Goal: Information Seeking & Learning: Stay updated

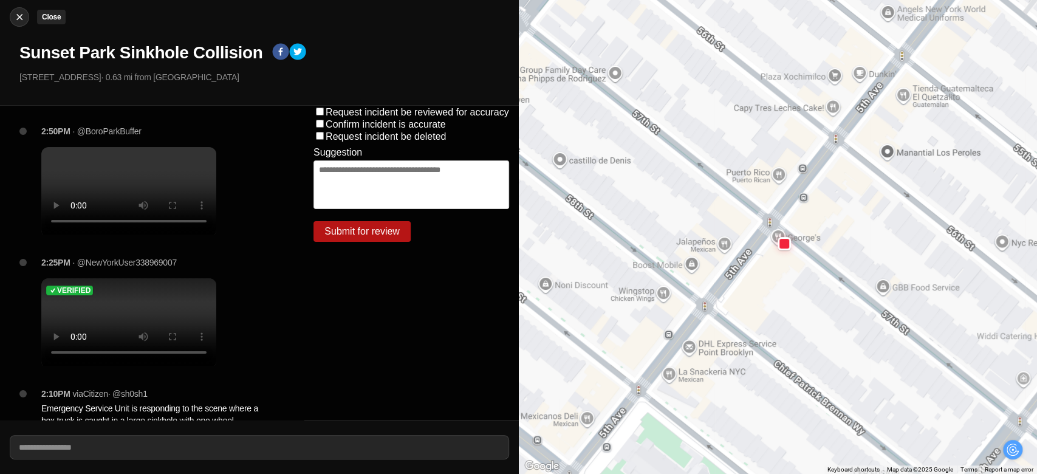
click at [23, 22] on img at bounding box center [19, 17] width 12 height 12
select select "*"
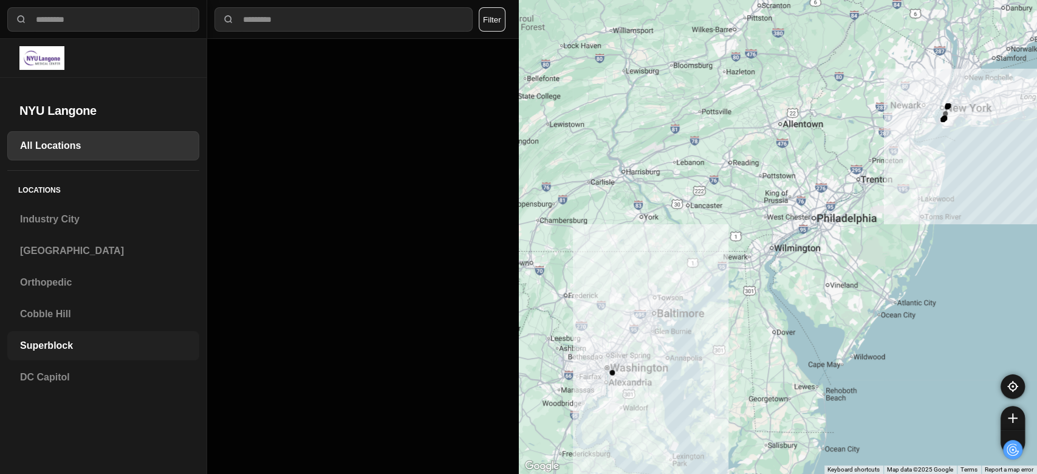
click at [51, 343] on h3 "Superblock" at bounding box center [103, 345] width 166 height 15
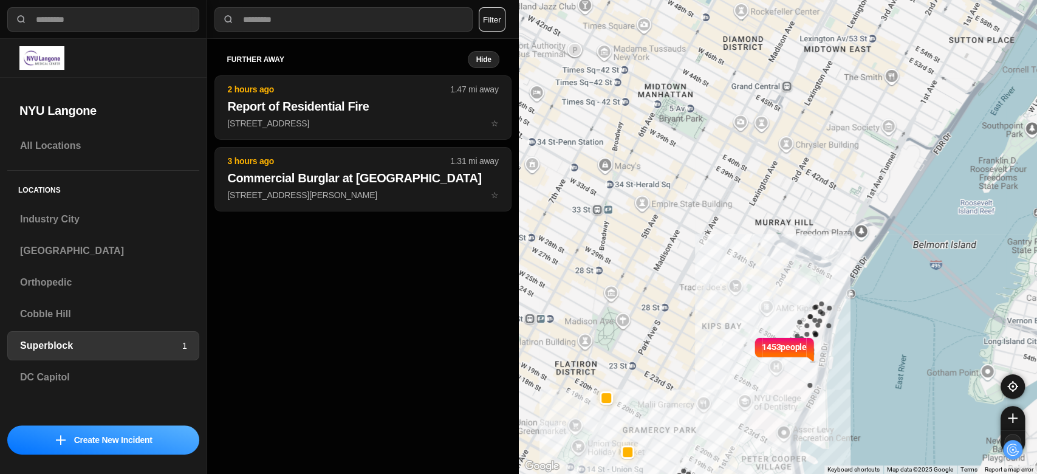
click at [1018, 434] on button at bounding box center [1012, 442] width 24 height 24
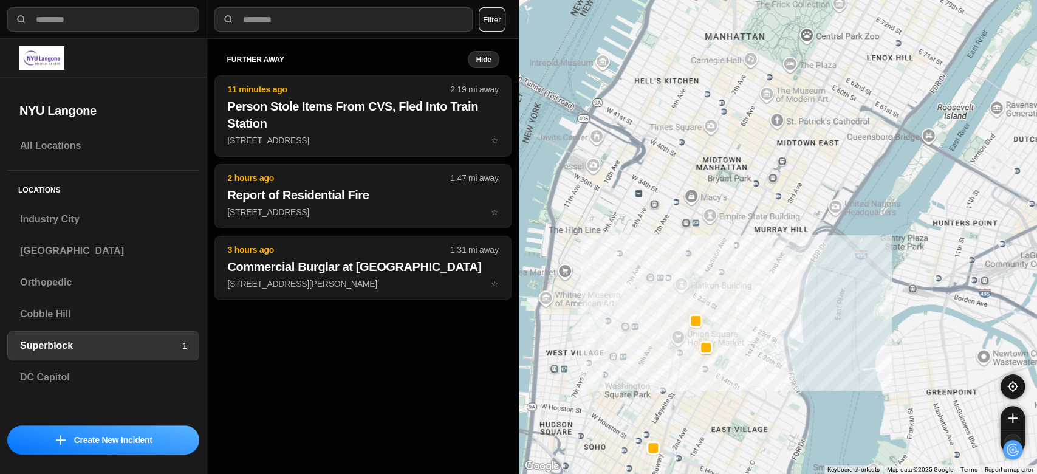
click at [1018, 434] on button at bounding box center [1012, 442] width 24 height 24
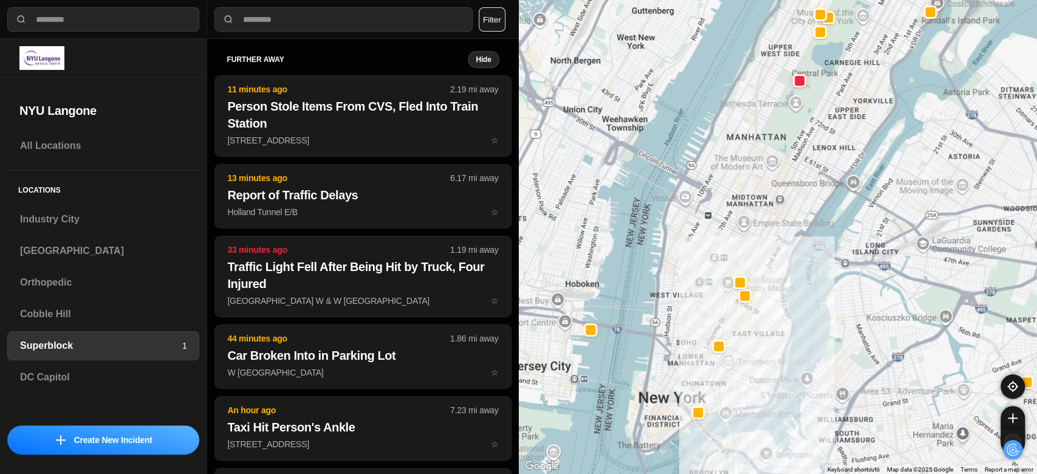
click at [1018, 434] on button at bounding box center [1012, 442] width 24 height 24
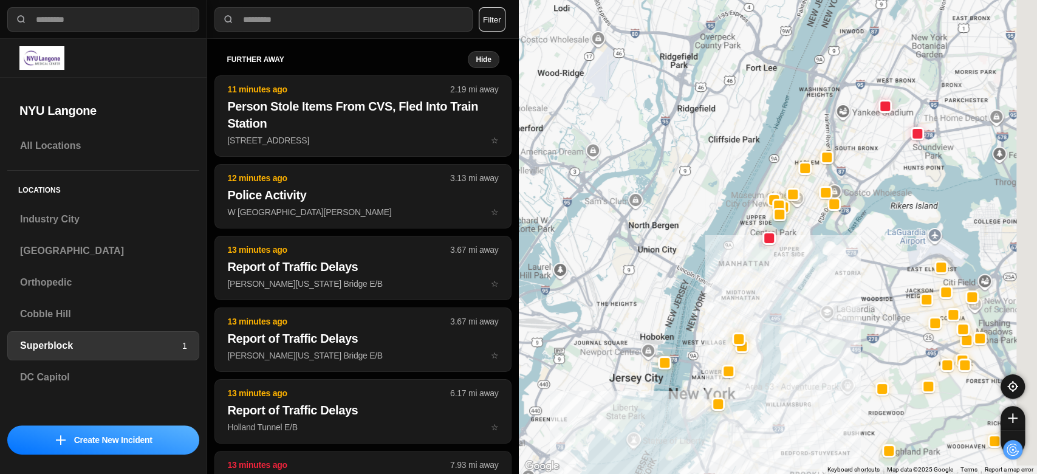
drag, startPoint x: 852, startPoint y: 281, endPoint x: 828, endPoint y: 357, distance: 80.3
click at [1014, 418] on img at bounding box center [1013, 418] width 10 height 10
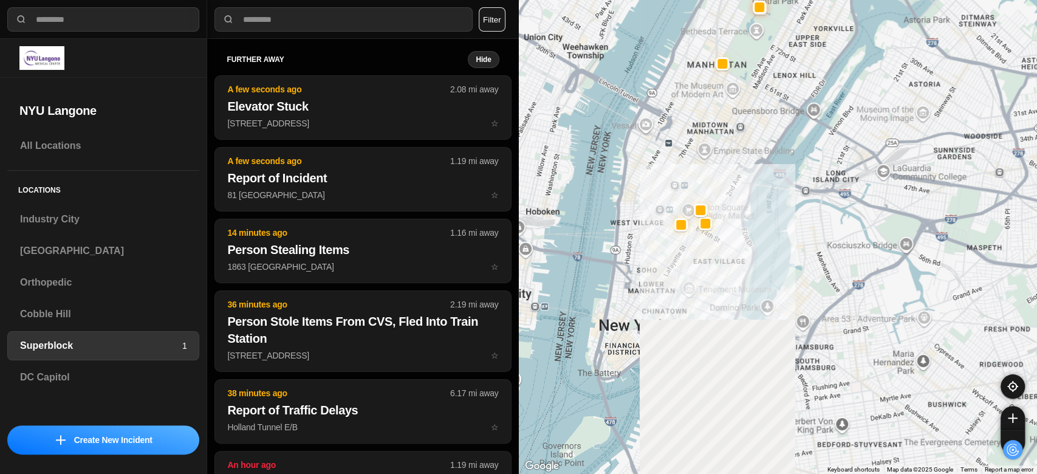
drag, startPoint x: 651, startPoint y: 341, endPoint x: 661, endPoint y: 106, distance: 235.3
click at [661, 106] on div at bounding box center [778, 237] width 519 height 474
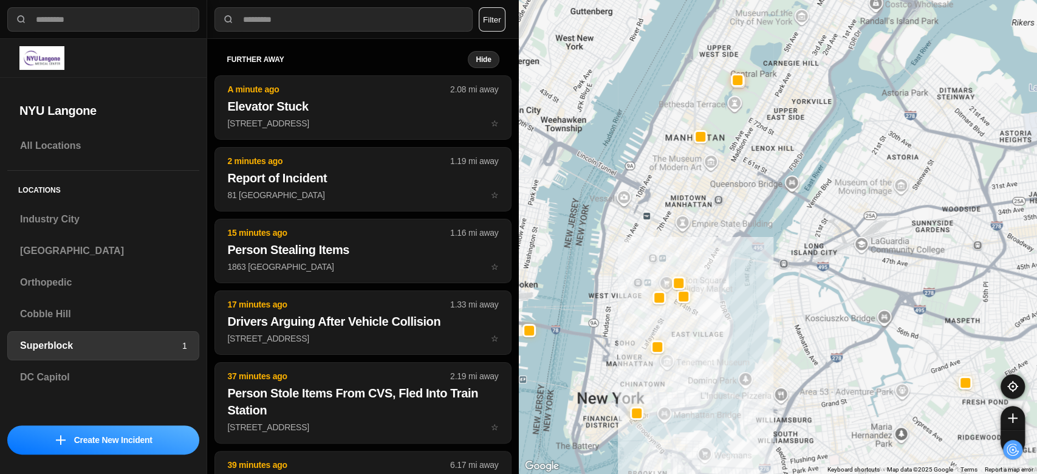
drag, startPoint x: 644, startPoint y: 247, endPoint x: 622, endPoint y: 318, distance: 74.3
click at [622, 318] on div at bounding box center [778, 237] width 519 height 474
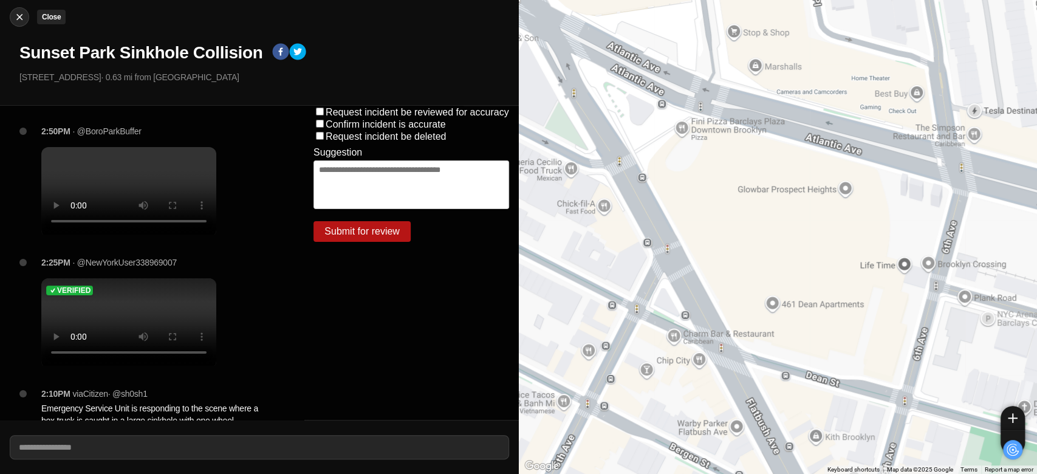
click at [25, 19] on img at bounding box center [19, 17] width 12 height 12
select select "*"
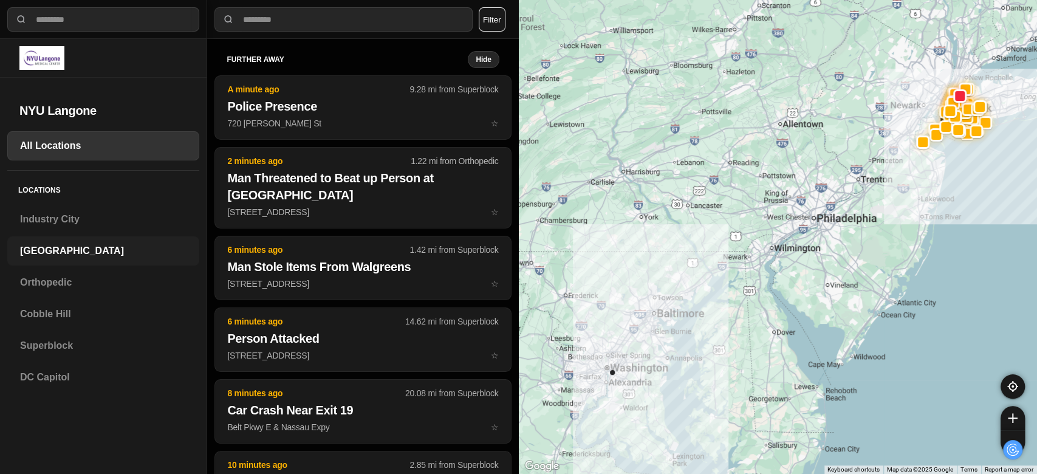
click at [44, 256] on h3 "[GEOGRAPHIC_DATA]" at bounding box center [103, 251] width 166 height 15
